Goal: Transaction & Acquisition: Download file/media

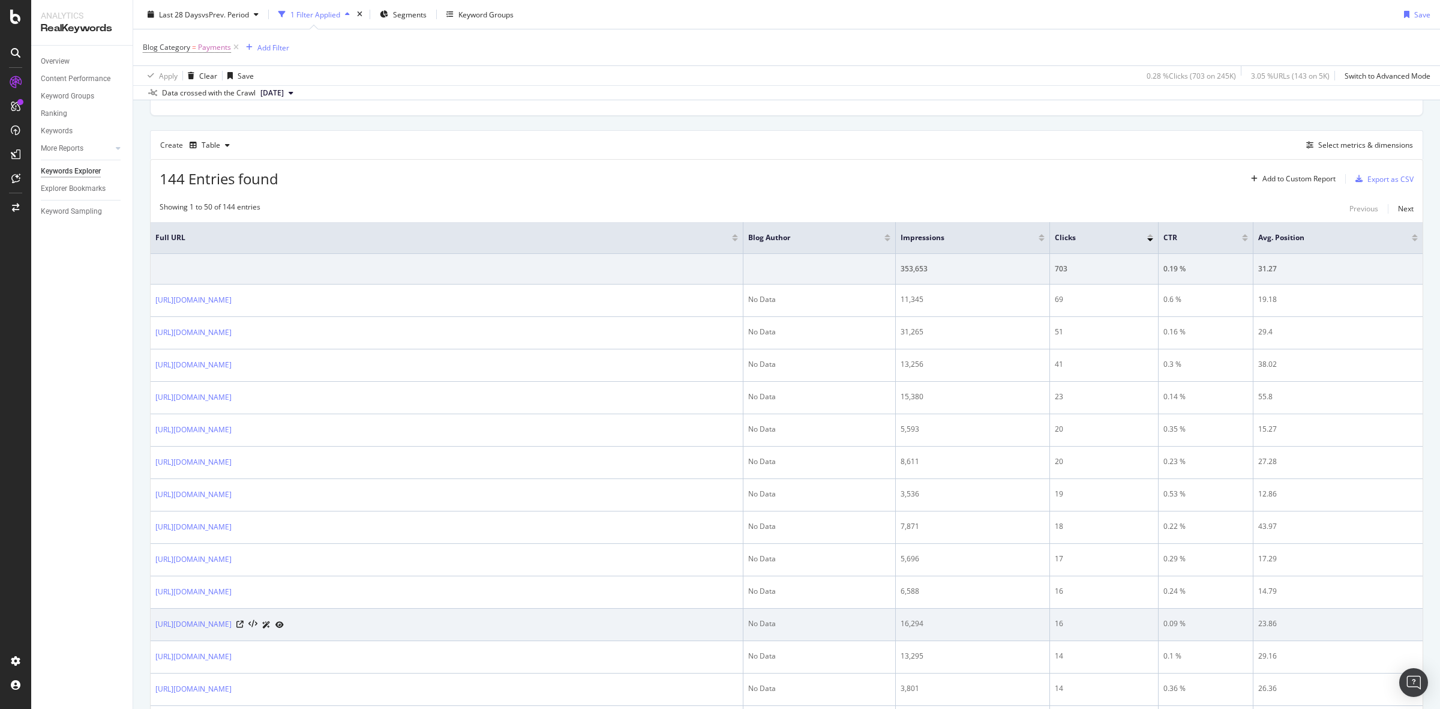
scroll to position [600, 0]
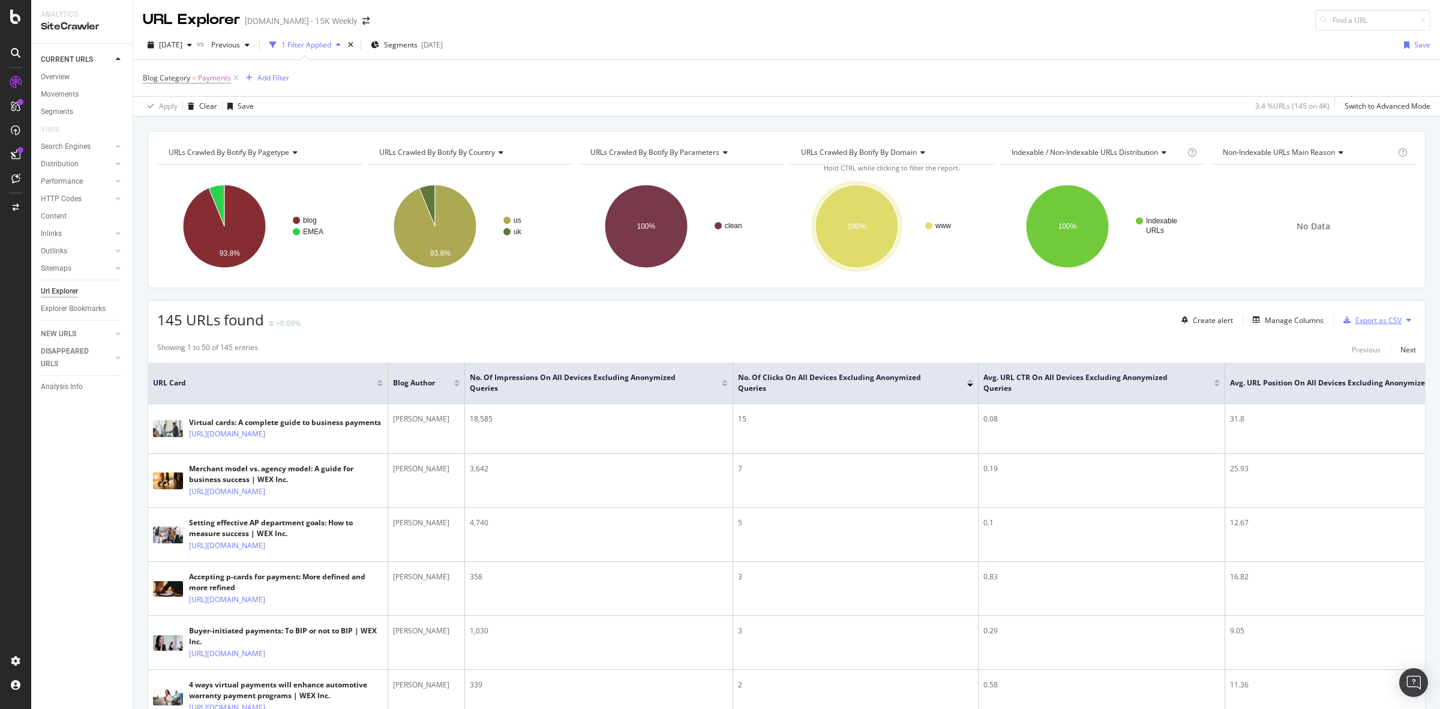
click at [1361, 317] on div "Export as CSV" at bounding box center [1379, 320] width 46 height 10
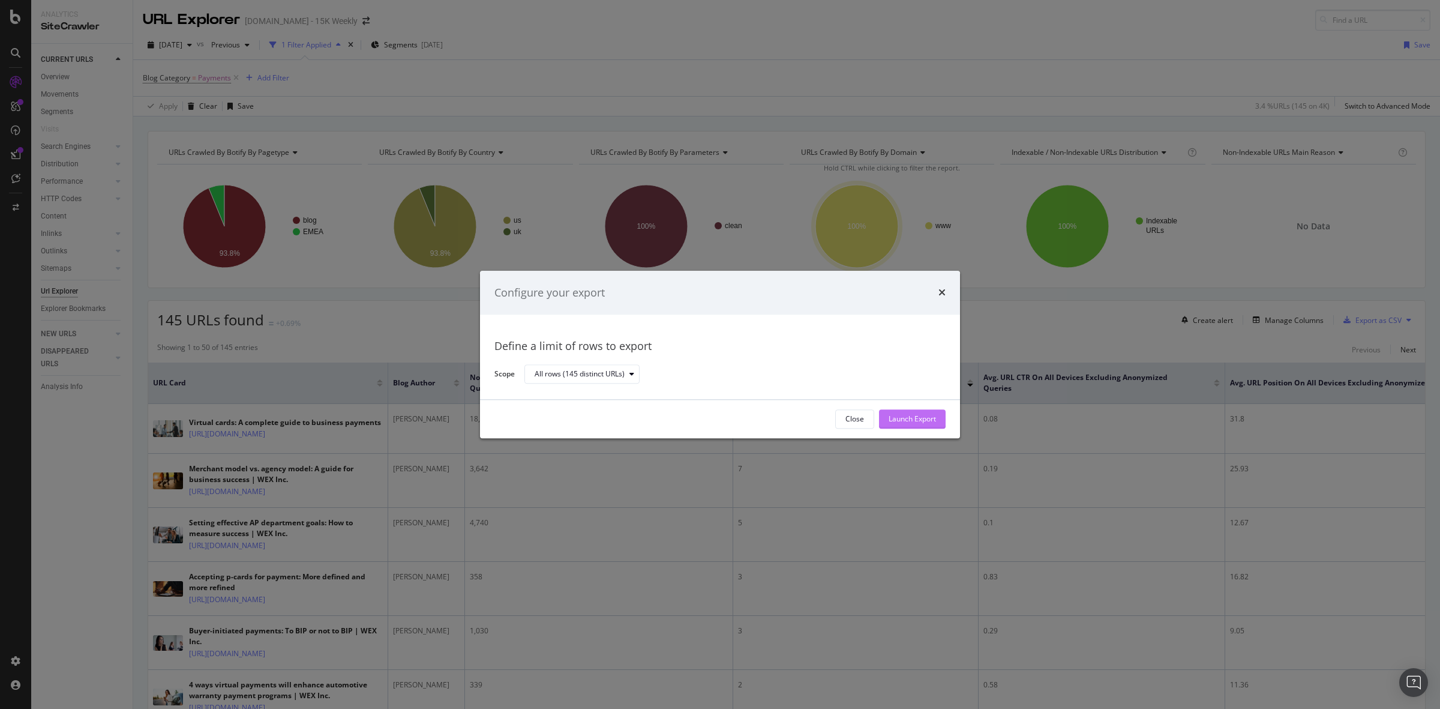
click at [894, 417] on div "Launch Export" at bounding box center [912, 419] width 47 height 10
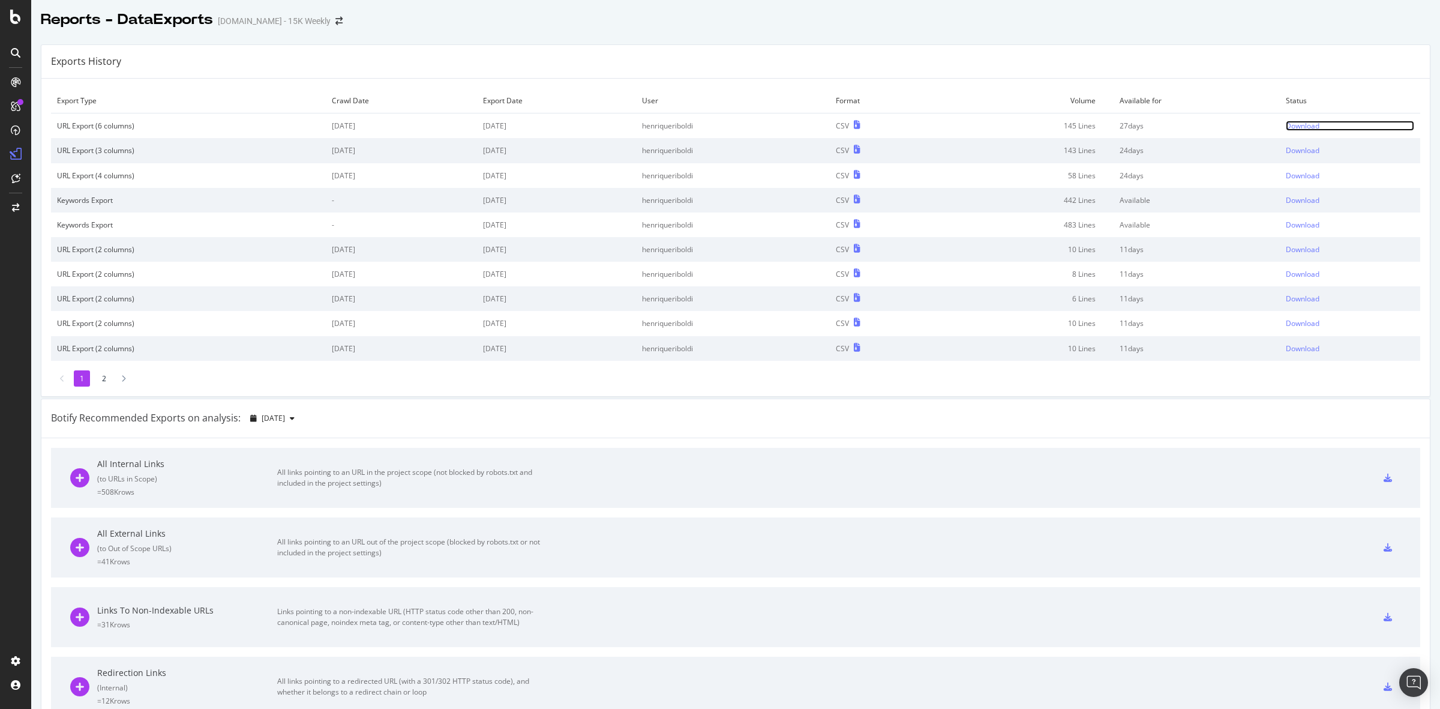
click at [1301, 130] on div "Download" at bounding box center [1303, 126] width 34 height 10
click at [1280, 125] on td "Download" at bounding box center [1350, 125] width 140 height 25
click at [1286, 126] on div "Download" at bounding box center [1303, 126] width 34 height 10
